Goal: Task Accomplishment & Management: Complete application form

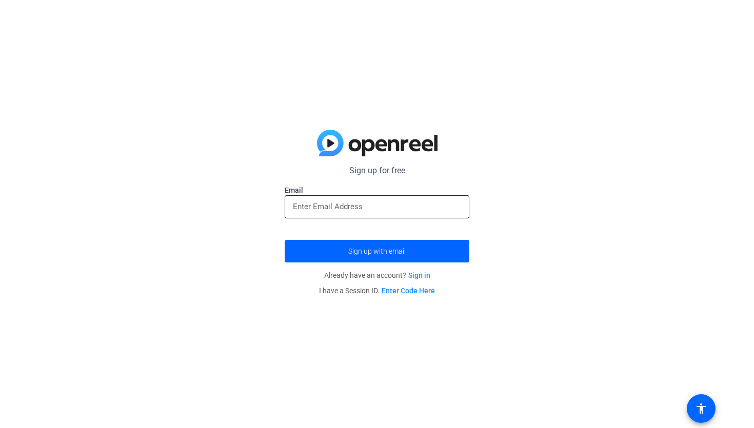
click at [313, 210] on input "email" at bounding box center [377, 206] width 168 height 12
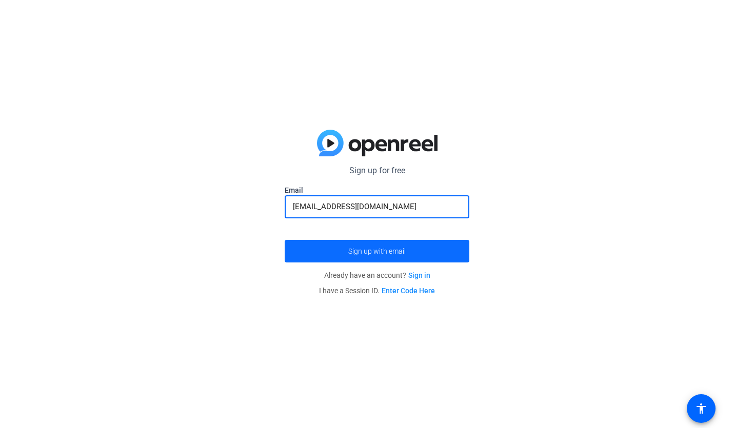
type input "[EMAIL_ADDRESS][DOMAIN_NAME]"
click at [338, 251] on span "submit" at bounding box center [377, 251] width 185 height 25
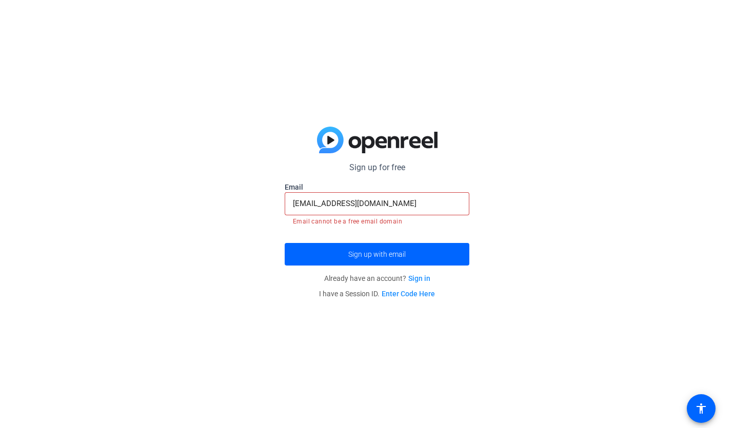
click at [372, 219] on mat-error "Email cannot be a free email domain" at bounding box center [377, 220] width 168 height 11
drag, startPoint x: 400, startPoint y: 219, endPoint x: 346, endPoint y: 221, distance: 54.4
click at [346, 221] on mat-error "Email cannot be a free email domain" at bounding box center [377, 220] width 168 height 11
copy mat-error "free email domain"
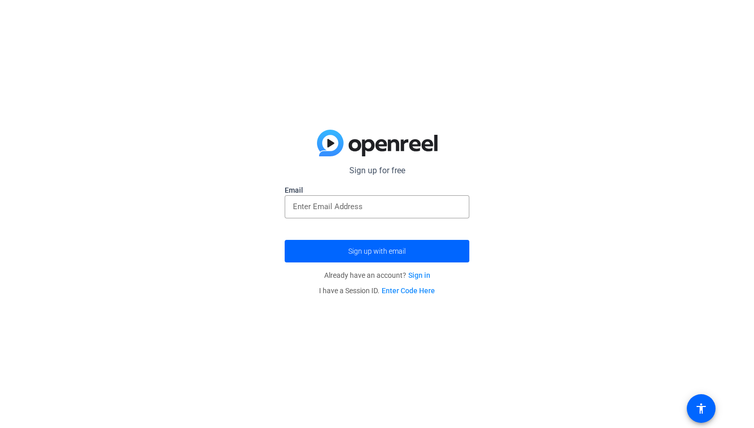
click at [385, 171] on p "Sign up for free" at bounding box center [377, 171] width 185 height 12
click at [360, 256] on span "submit" at bounding box center [377, 251] width 185 height 25
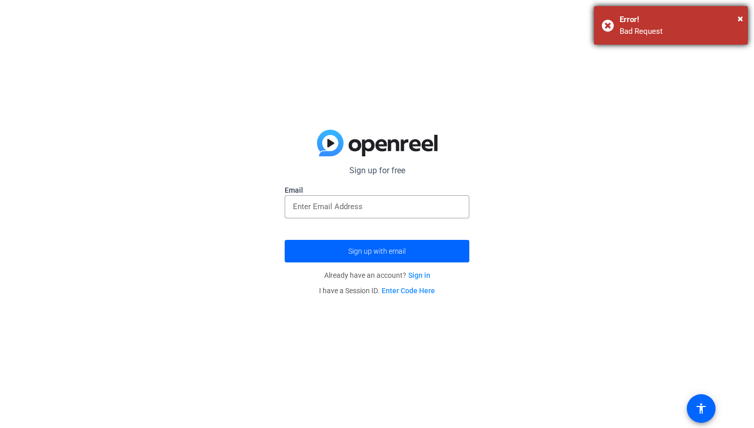
click at [606, 23] on div "× Error! Bad Request" at bounding box center [671, 25] width 154 height 38
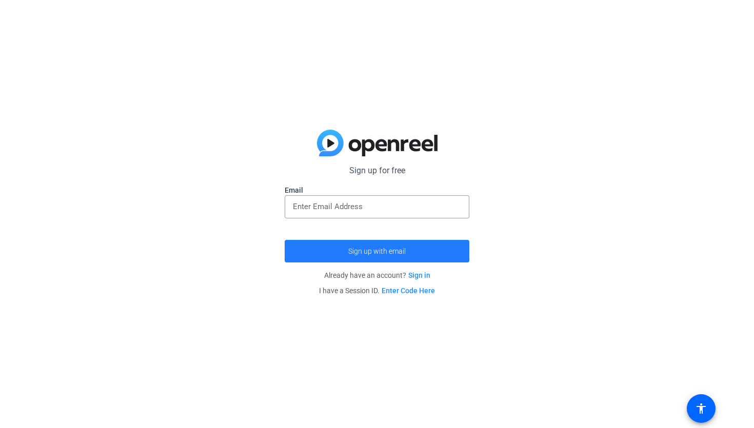
click at [373, 246] on span "submit" at bounding box center [377, 251] width 185 height 25
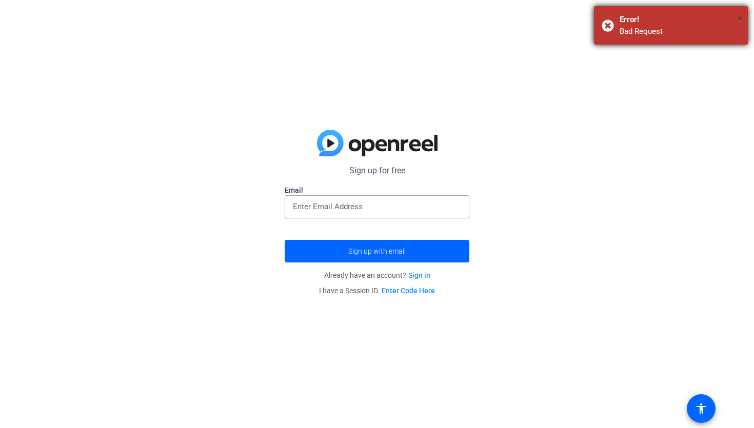
click at [739, 16] on span "×" at bounding box center [740, 18] width 6 height 12
